Goal: Transaction & Acquisition: Purchase product/service

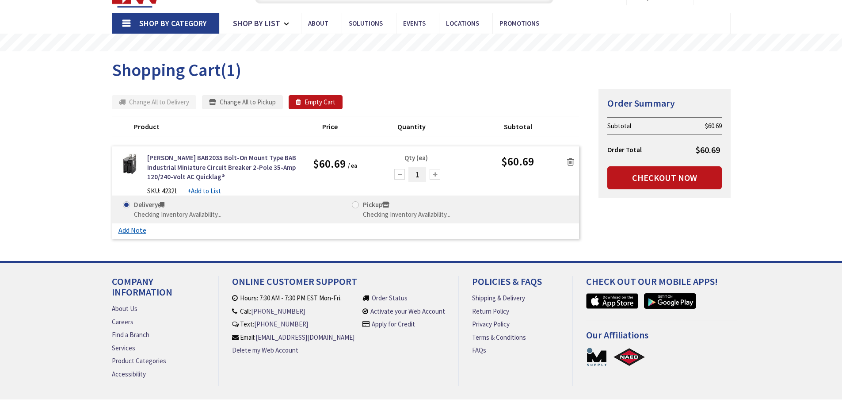
type input "[STREET_ADDRESS]"
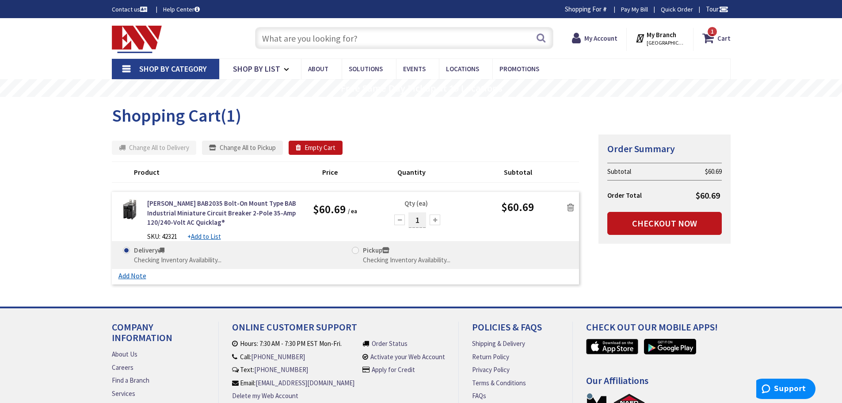
click at [344, 35] on input "text" at bounding box center [404, 38] width 298 height 22
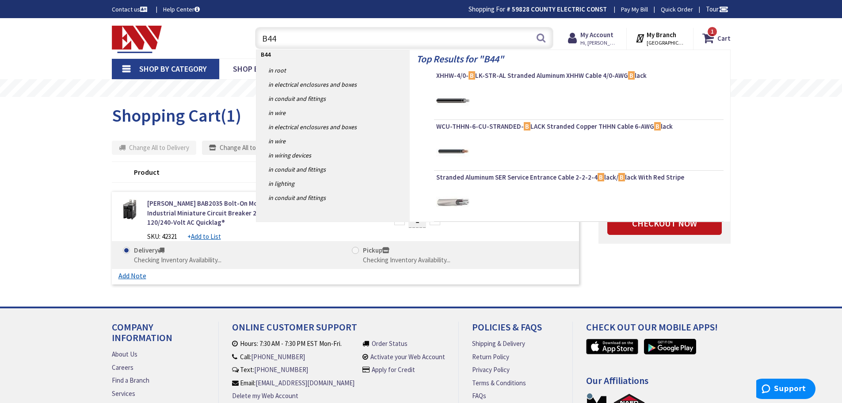
type input "B441"
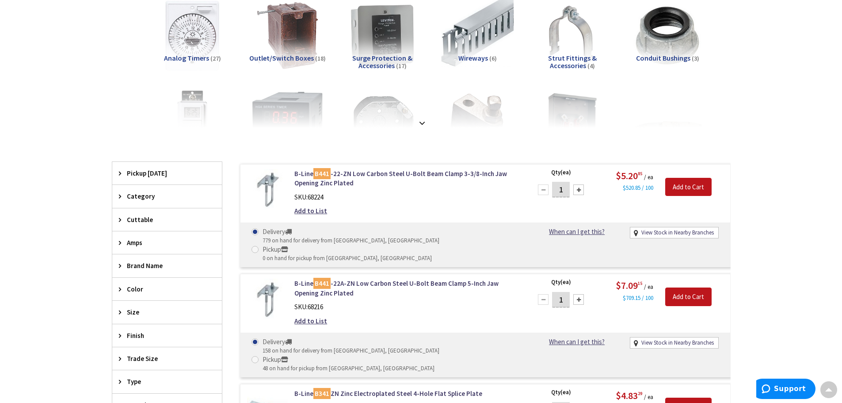
scroll to position [134, 0]
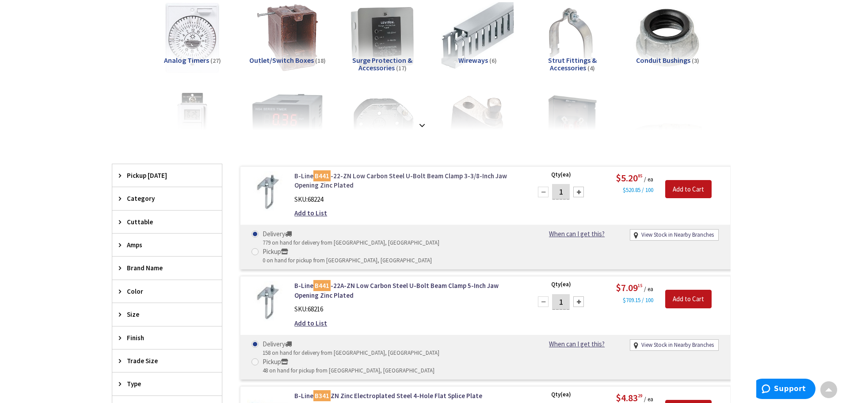
click at [402, 173] on link "B-Line B441 -22-ZN Low Carbon Steel U-Bolt Beam Clamp 3-3/8-Inch Jaw Opening Zi…" at bounding box center [406, 180] width 225 height 19
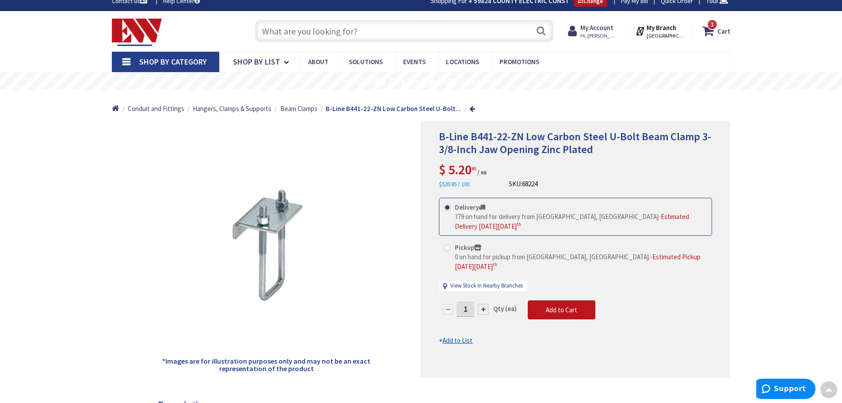
scroll to position [1, 0]
